Goal: Task Accomplishment & Management: Manage account settings

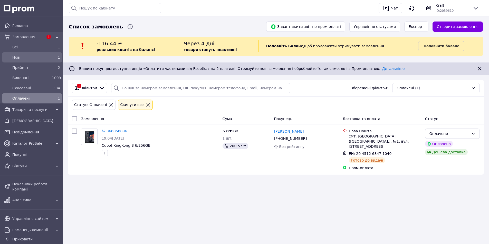
click at [38, 57] on span "Нові" at bounding box center [30, 57] width 37 height 5
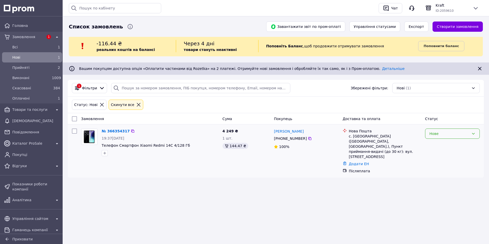
click at [433, 137] on div "Нове" at bounding box center [452, 134] width 55 height 10
click at [438, 145] on li "Прийнято" at bounding box center [452, 145] width 54 height 9
